Goal: Task Accomplishment & Management: Complete application form

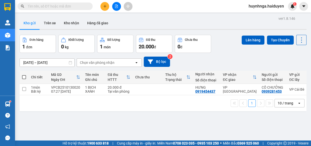
click at [59, 7] on input "text" at bounding box center [57, 7] width 59 height 6
click at [58, 6] on input "text" at bounding box center [57, 7] width 59 height 6
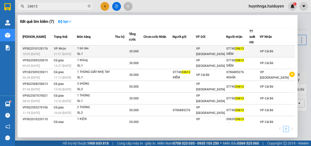
type input "24613"
click at [159, 46] on td at bounding box center [151, 52] width 16 height 12
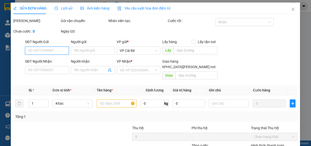
type input "0774024613"
type input "DIỄM"
type input "0"
type input "30.000"
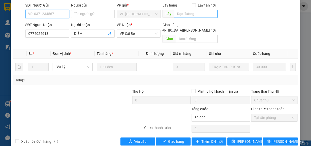
scroll to position [45, 0]
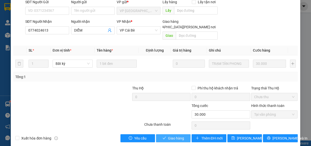
click at [177, 135] on span "Giao hàng" at bounding box center [176, 138] width 16 height 6
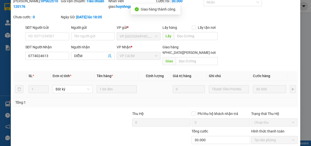
scroll to position [0, 0]
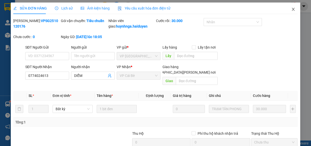
click at [291, 10] on icon "close" at bounding box center [293, 9] width 4 height 4
